Goal: Transaction & Acquisition: Download file/media

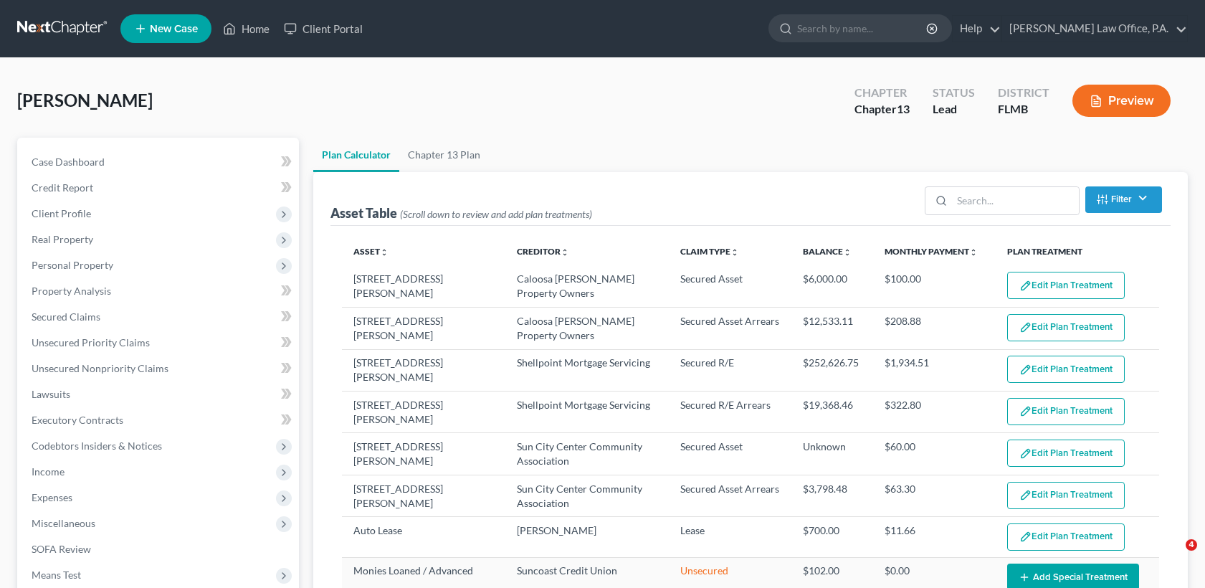
select select "59"
click at [264, 33] on link "Home" at bounding box center [246, 29] width 61 height 26
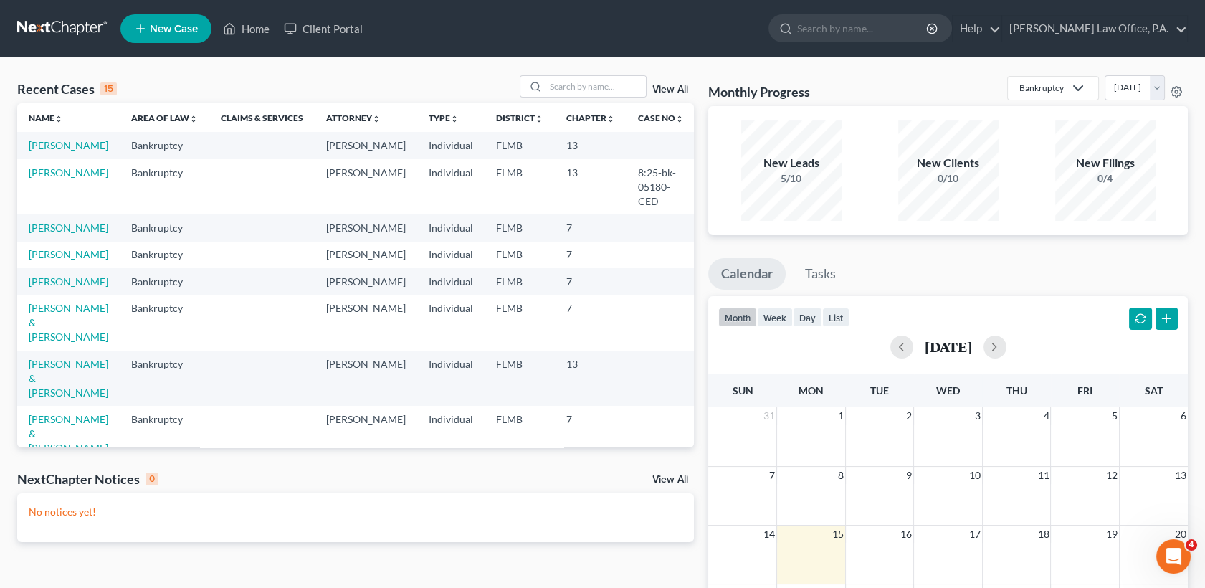
click at [68, 218] on td "[PERSON_NAME]" at bounding box center [68, 227] width 102 height 27
click at [68, 229] on link "[PERSON_NAME]" at bounding box center [69, 227] width 80 height 12
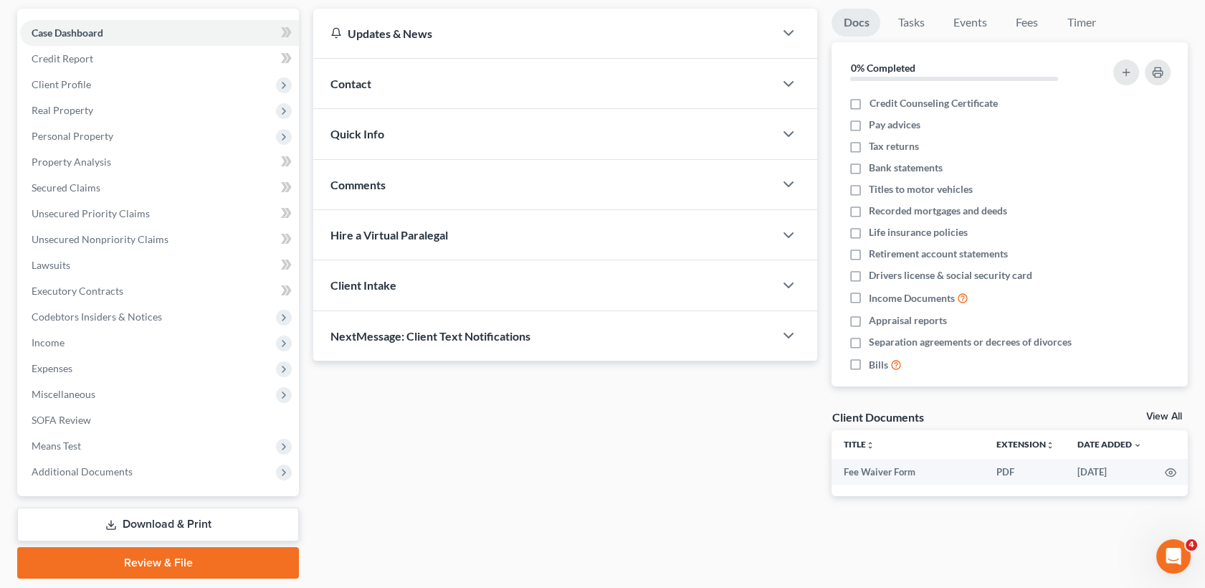
scroll to position [173, 0]
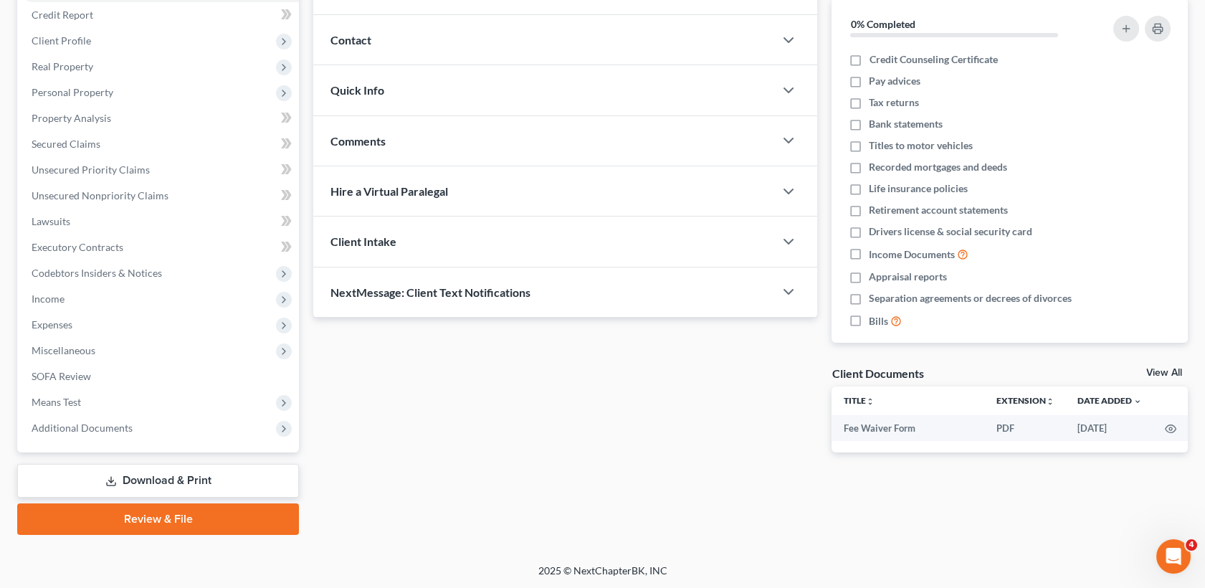
click at [133, 475] on link "Download & Print" at bounding box center [158, 481] width 282 height 34
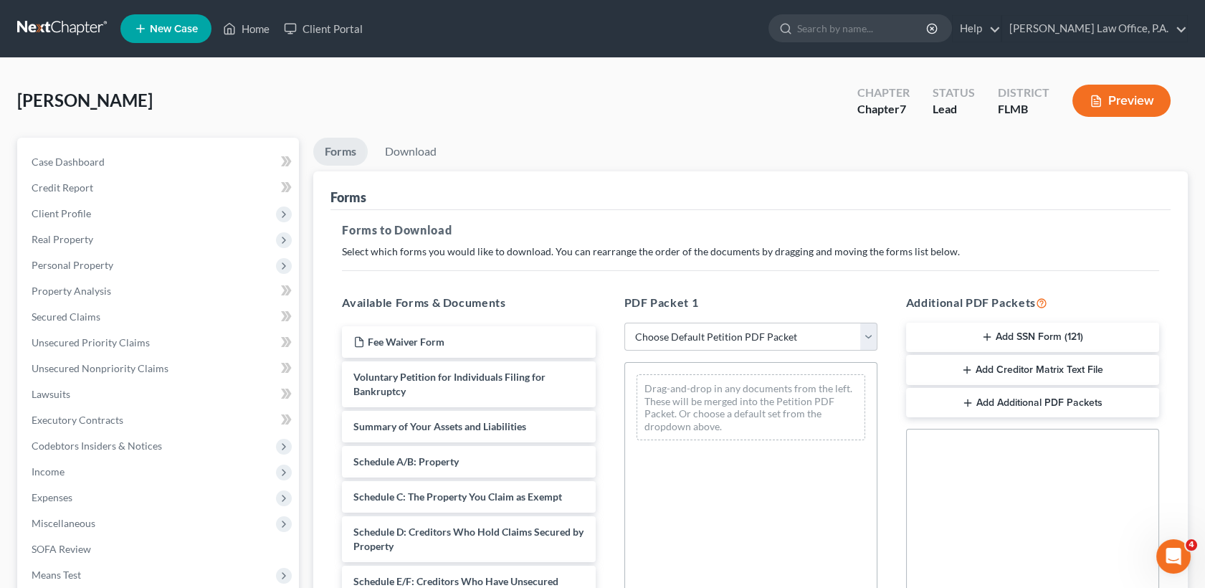
click at [1043, 363] on button "Add Creditor Matrix Text File" at bounding box center [1032, 370] width 253 height 30
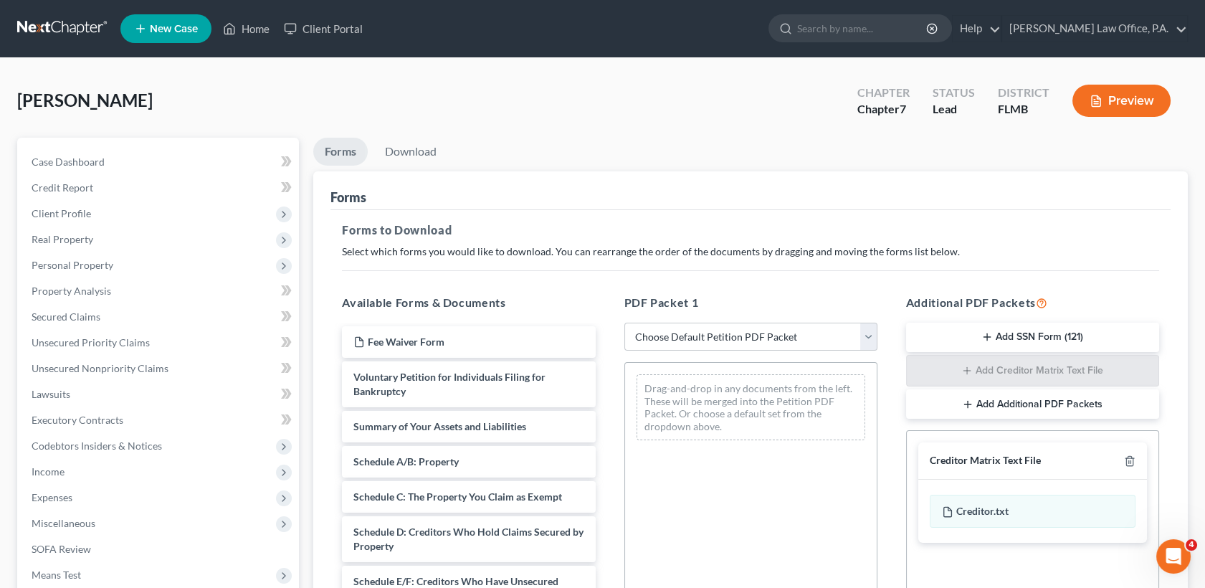
scroll to position [296, 0]
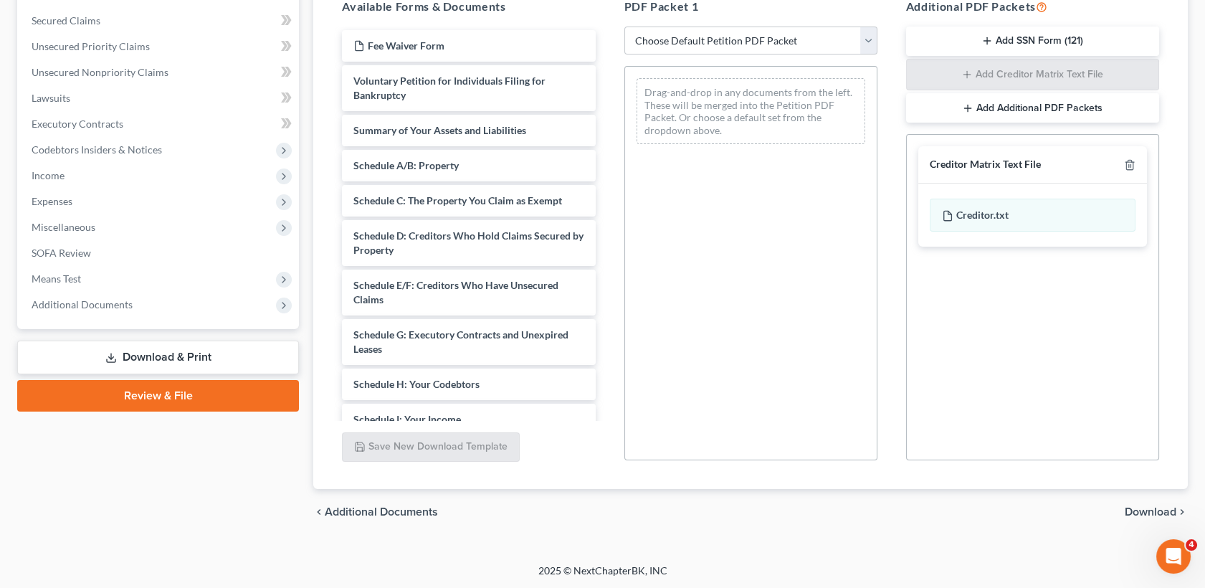
click at [1150, 508] on span "Download" at bounding box center [1151, 511] width 52 height 11
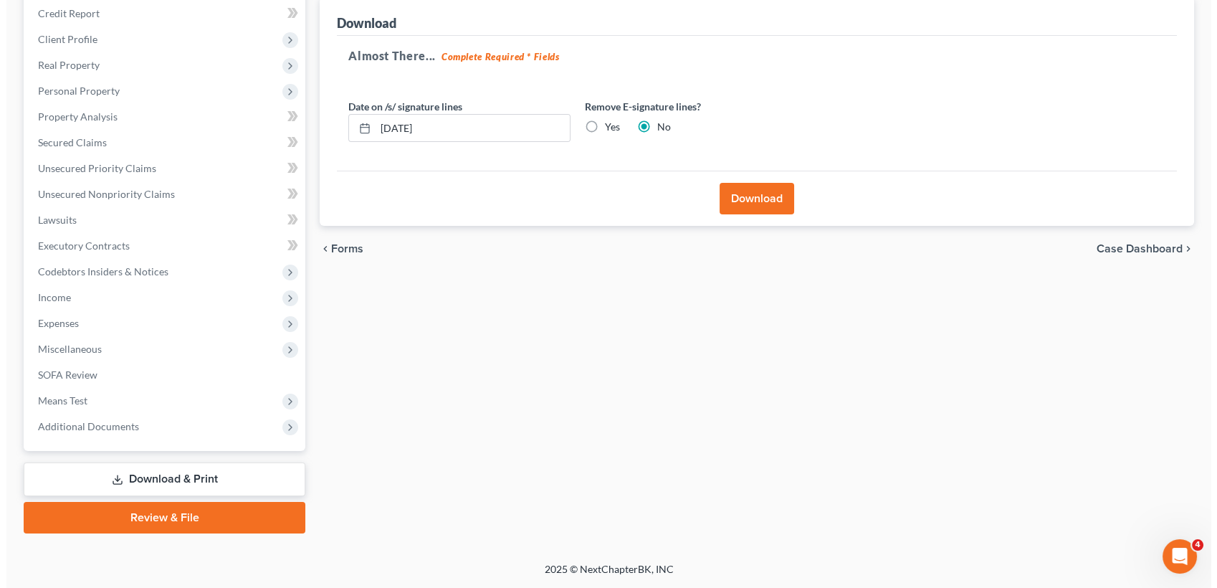
scroll to position [173, 0]
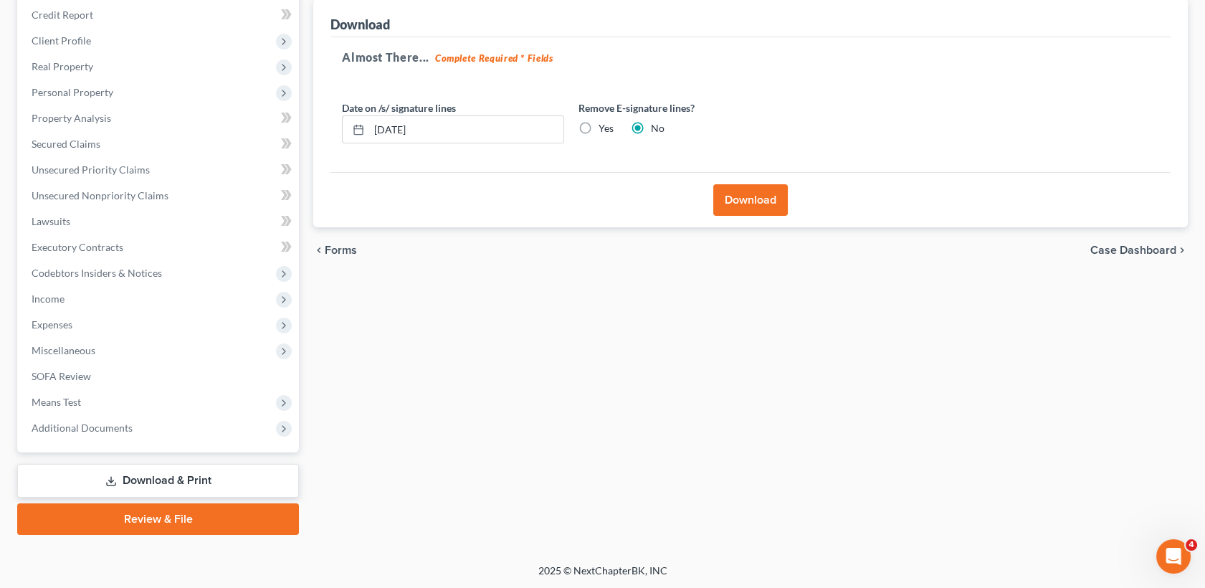
click at [479, 146] on div "Date on /s/ signature lines [DATE] Remove E-signature lines? Yes No" at bounding box center [571, 127] width 473 height 55
click at [464, 124] on input "[DATE]" at bounding box center [466, 129] width 194 height 27
type input "0"
click at [599, 128] on label "Yes" at bounding box center [606, 128] width 15 height 14
click at [604, 128] on input "Yes" at bounding box center [608, 125] width 9 height 9
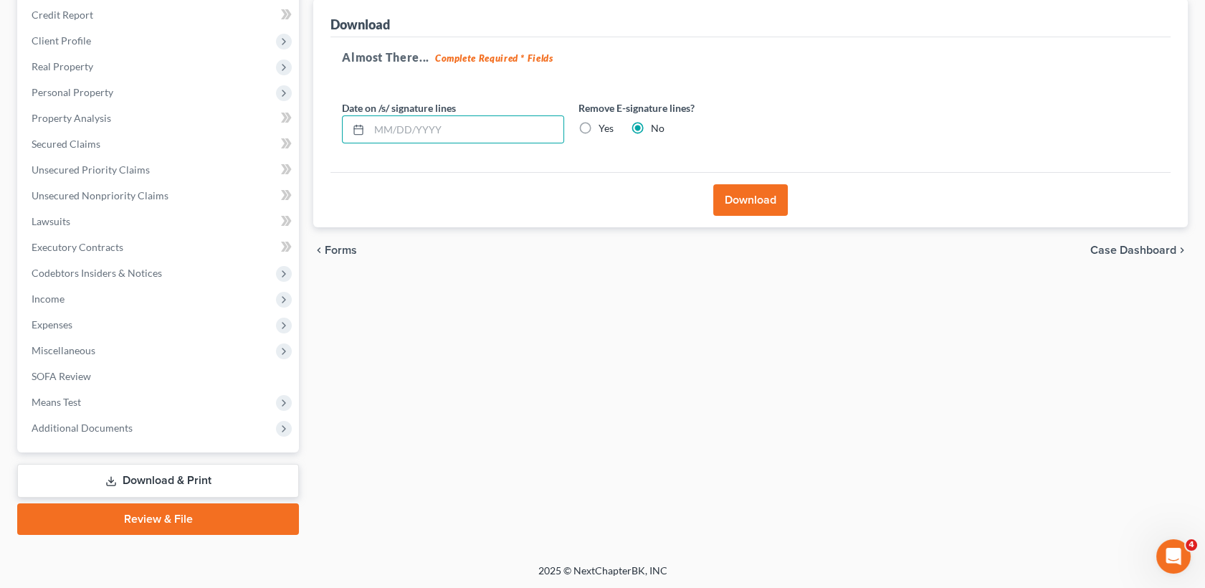
radio input "true"
radio input "false"
click at [731, 206] on button "Download" at bounding box center [750, 200] width 75 height 32
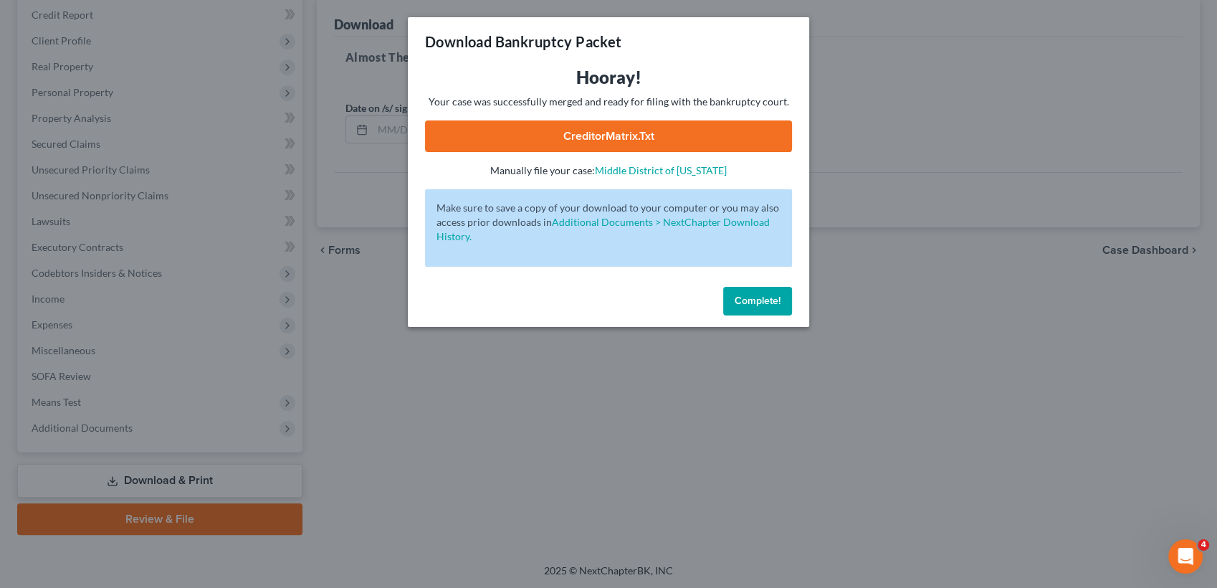
click at [635, 130] on link "CreditorMatrix.txt" at bounding box center [608, 136] width 367 height 32
